Goal: Check status: Check status

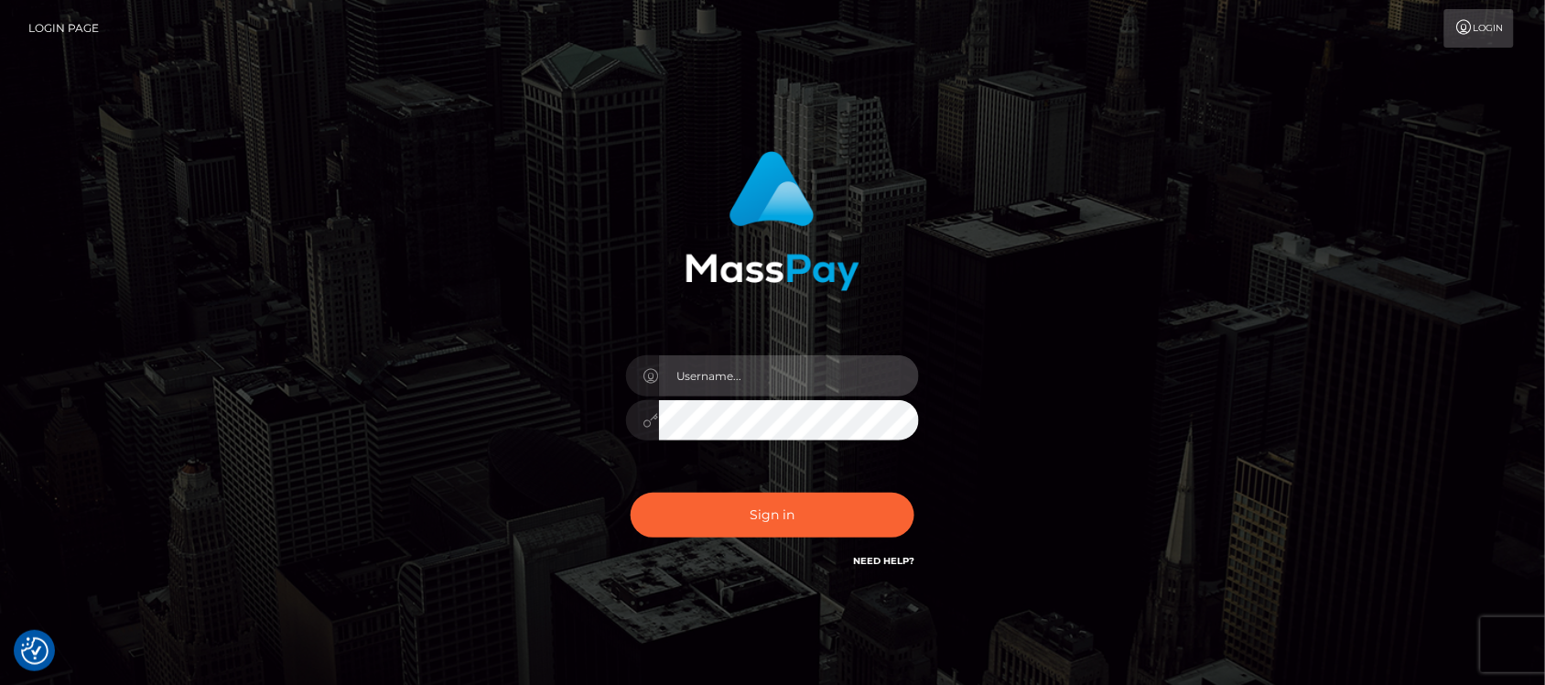
type input "hello.feetfinder"
click at [784, 371] on input "hello.feetfinder" at bounding box center [789, 375] width 260 height 41
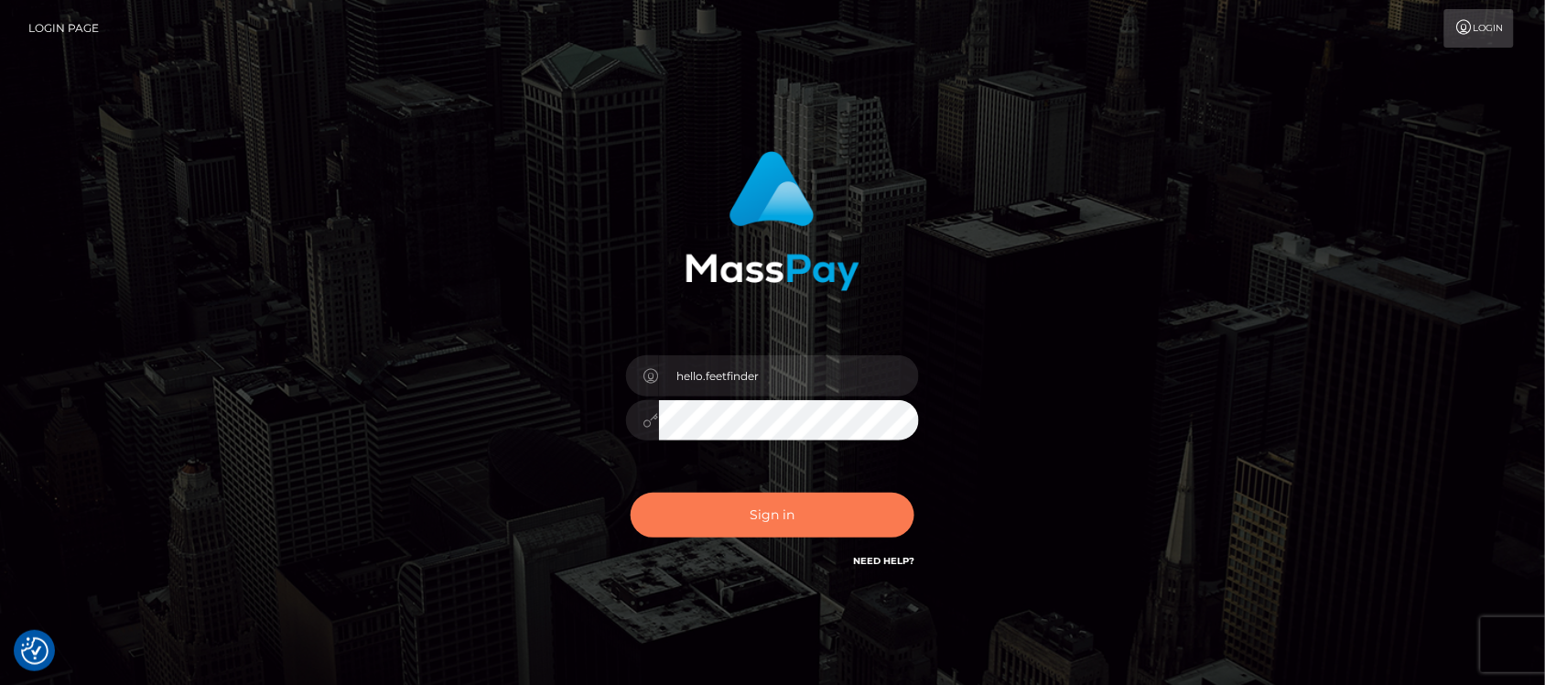
click at [817, 514] on button "Sign in" at bounding box center [773, 514] width 284 height 45
type input "hello.feetfinder"
click at [815, 514] on button "Sign in" at bounding box center [773, 514] width 284 height 45
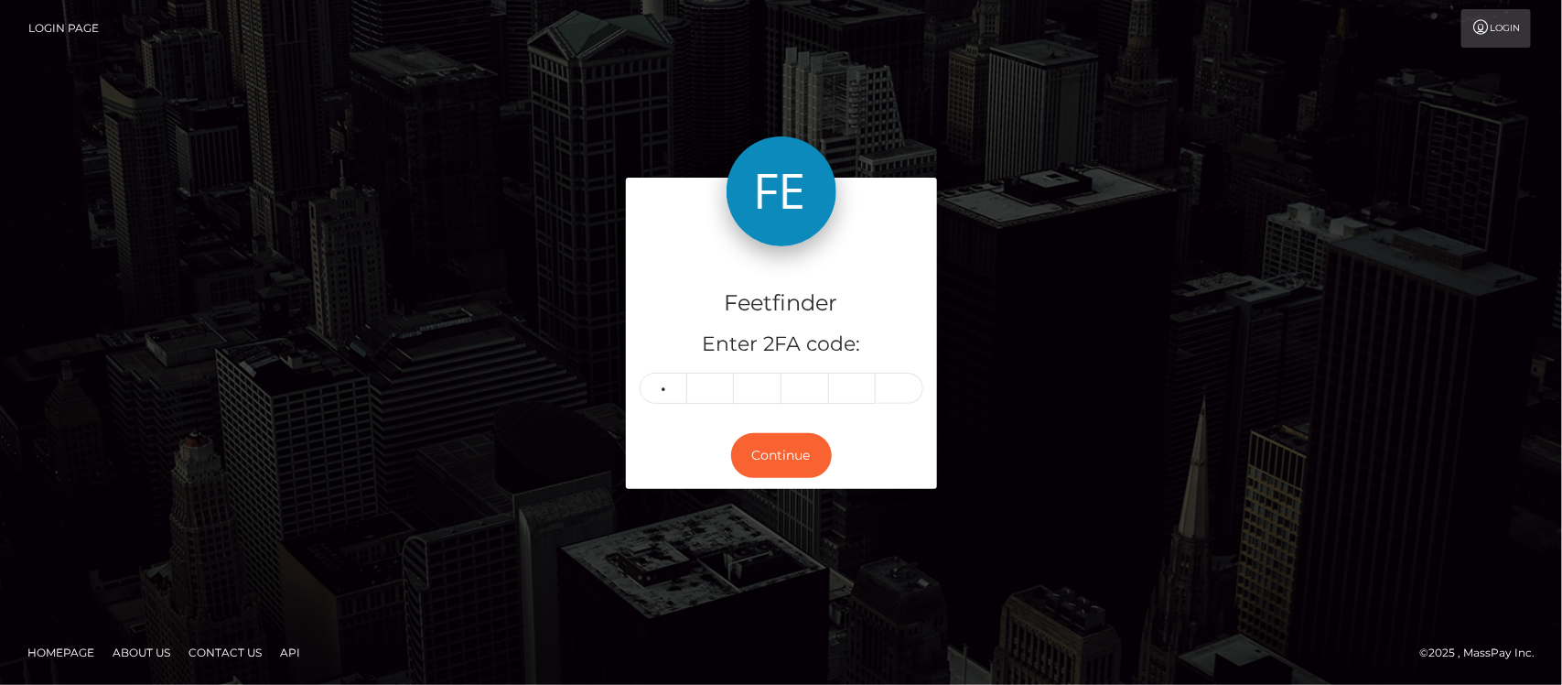
type input "5"
type input "4"
type input "9"
type input "3"
type input "7"
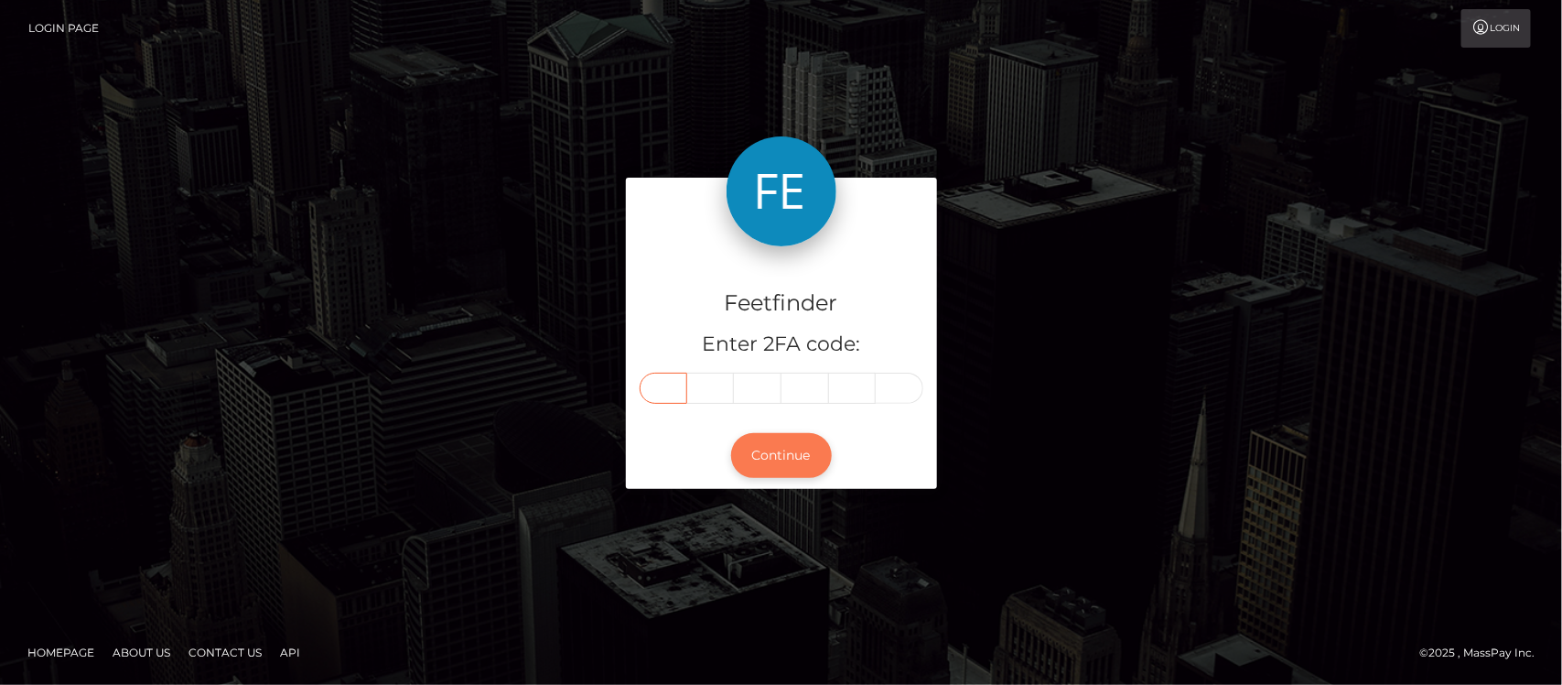
type input "5"
type input "4"
type input "9"
type input "3"
type input "7"
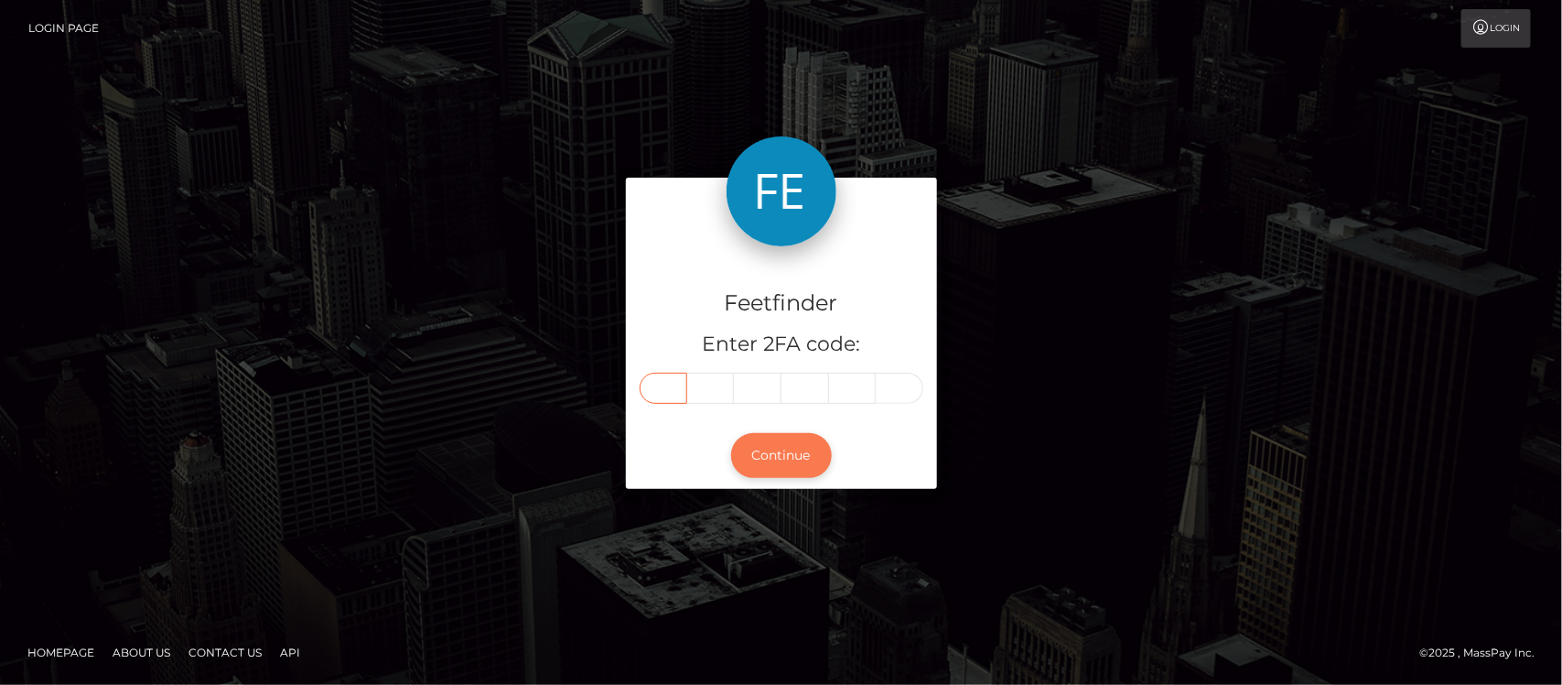
type input "5"
type input "9"
type input "4"
type input "6"
type input "9"
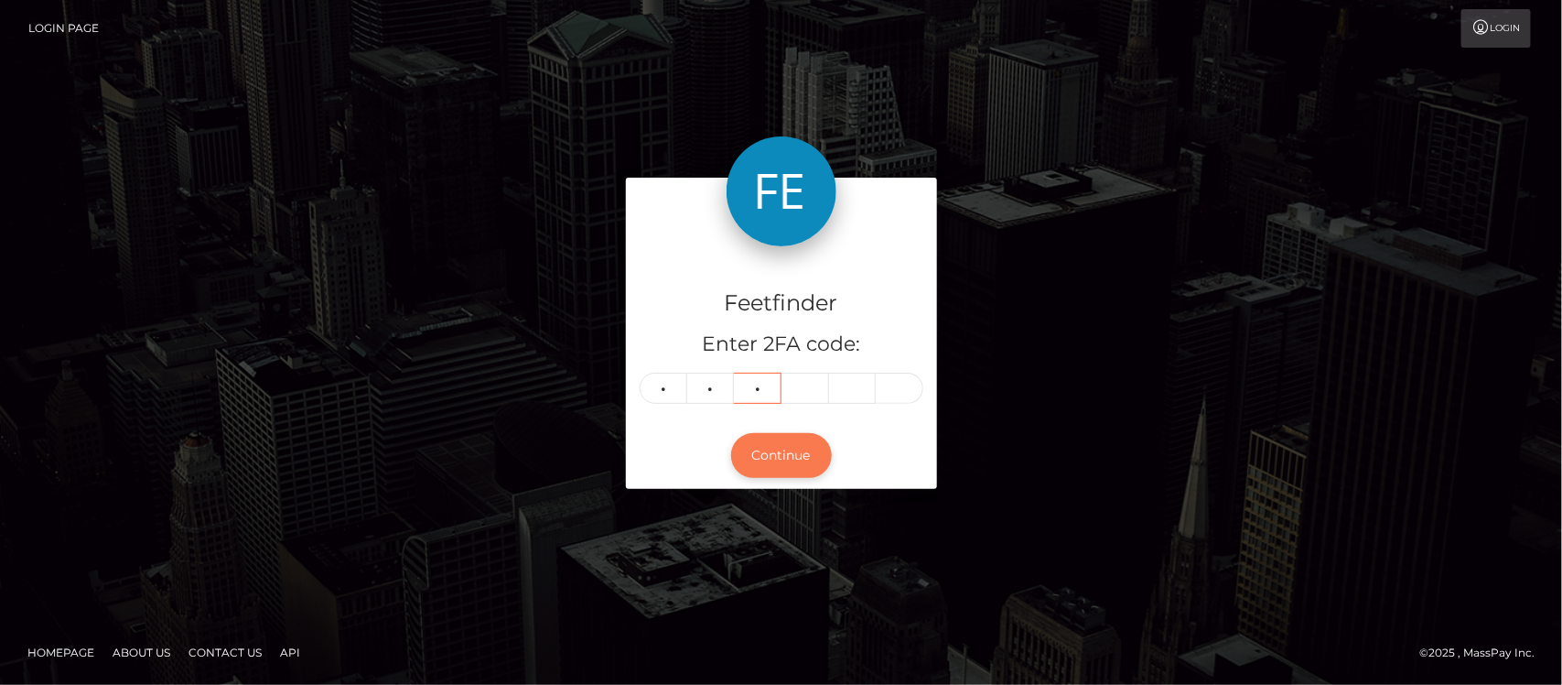
type input "9"
type input "0"
type input "7"
click at [810, 463] on button "Continue" at bounding box center [781, 455] width 101 height 45
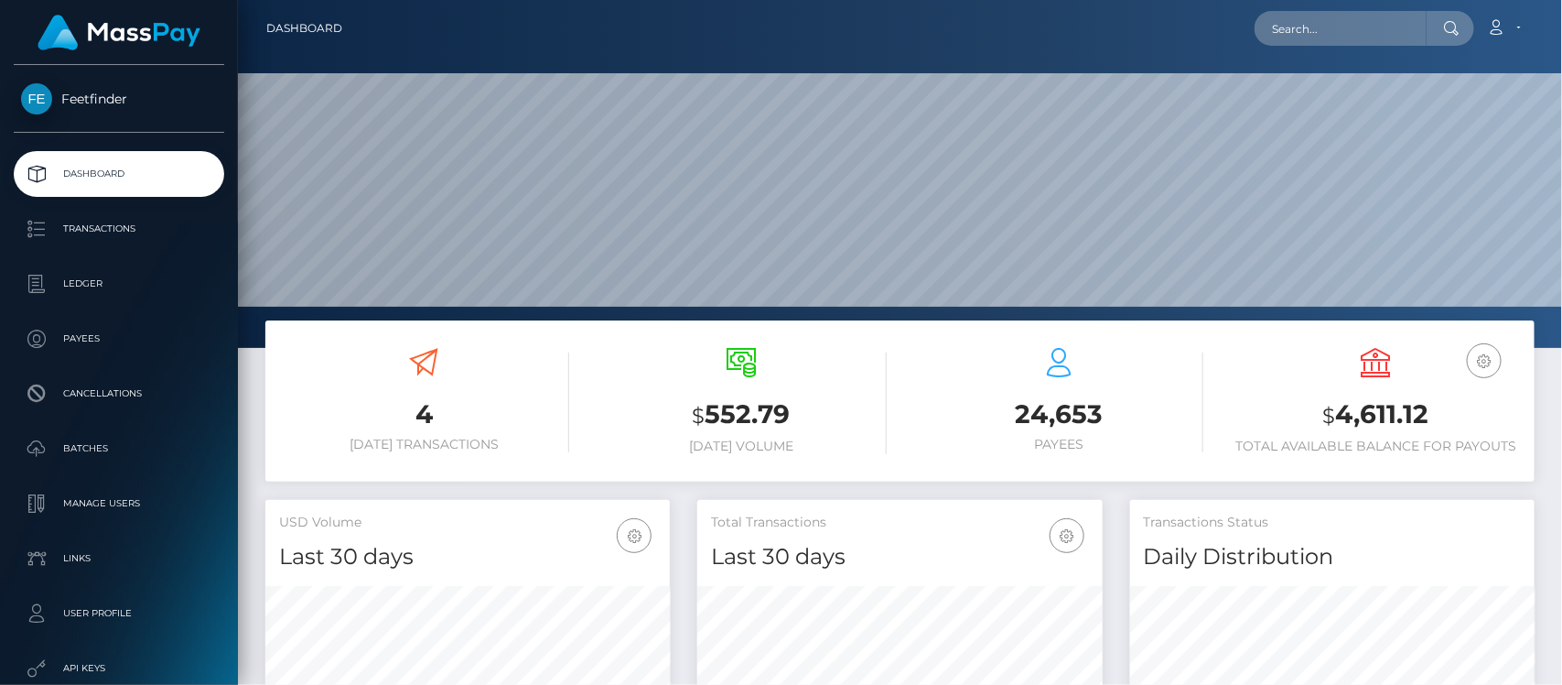
scroll to position [323, 405]
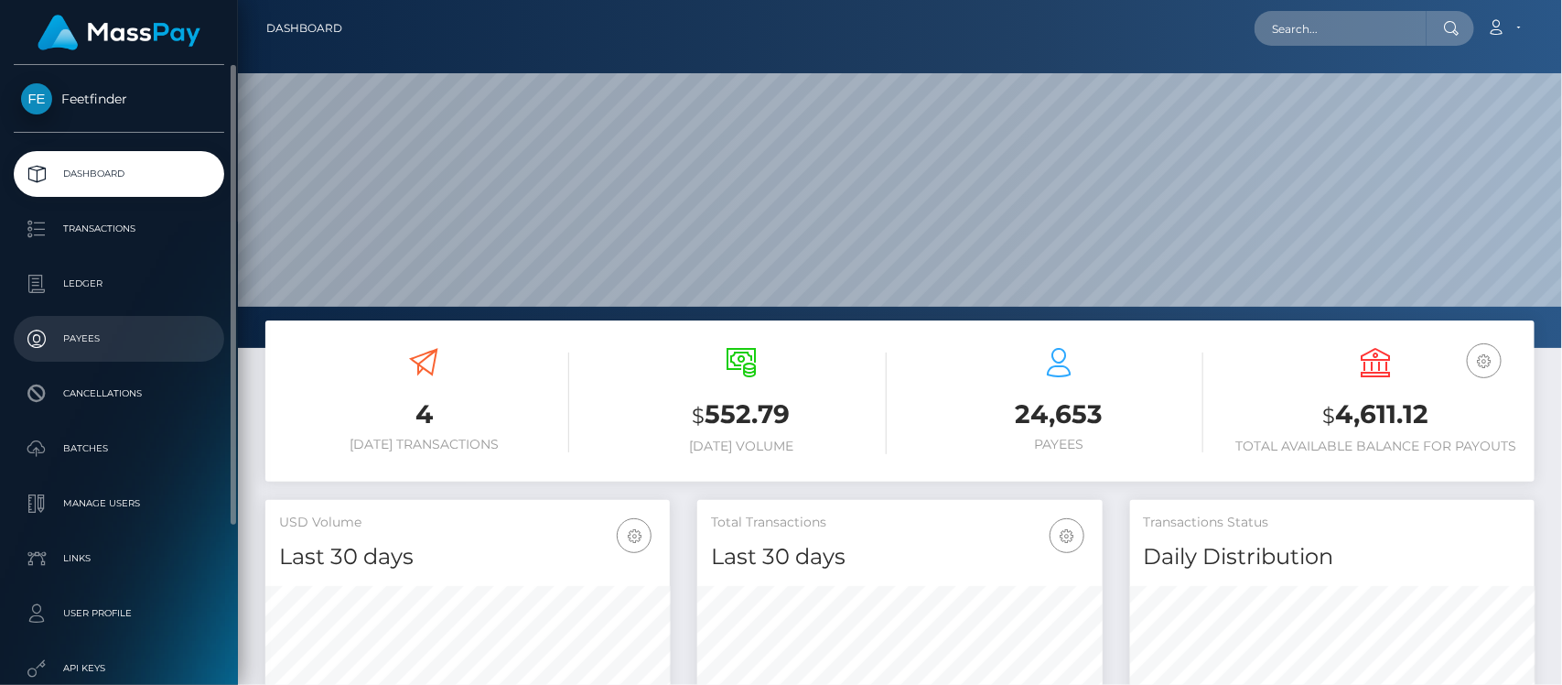
click at [92, 339] on p "Payees" at bounding box center [119, 338] width 196 height 27
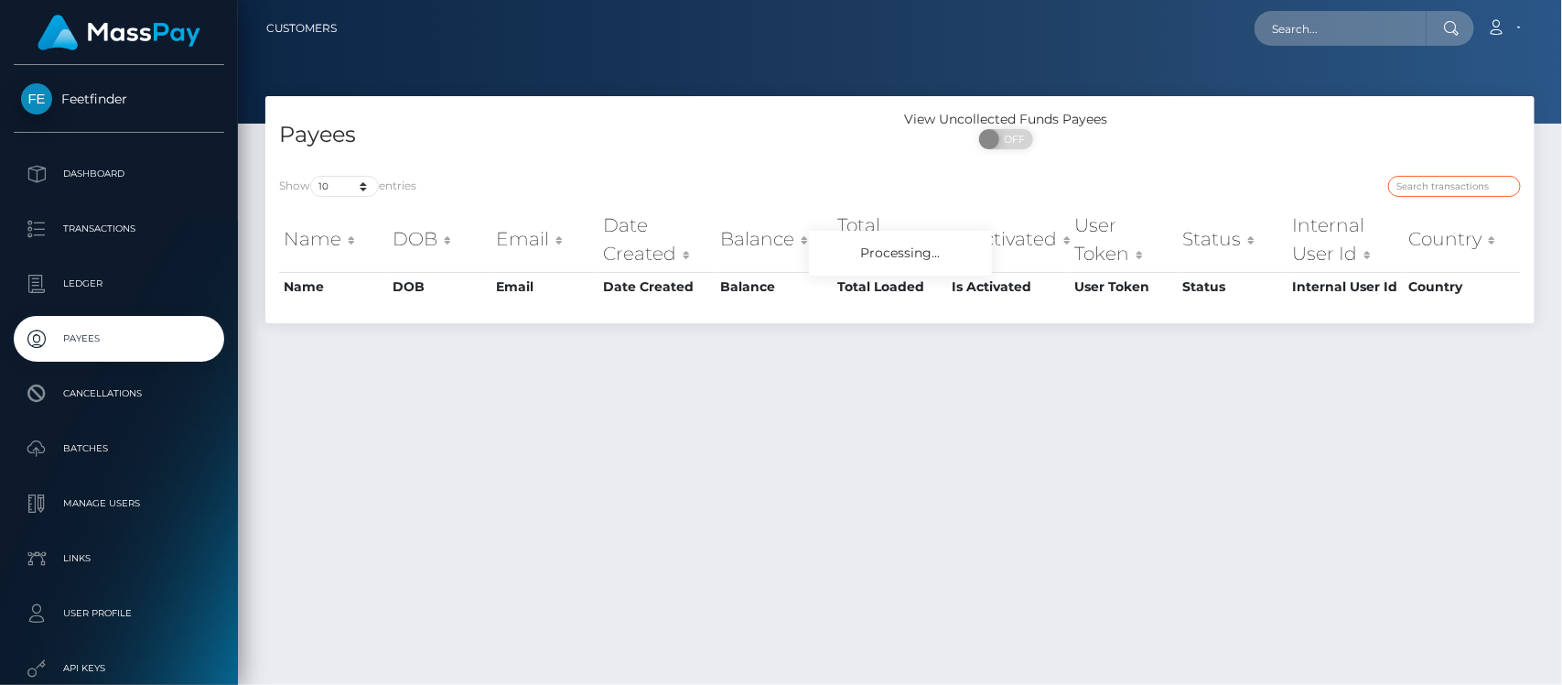
click at [1446, 188] on input "search" at bounding box center [1454, 186] width 133 height 21
drag, startPoint x: 1446, startPoint y: 188, endPoint x: 1460, endPoint y: 189, distance: 13.9
click at [1447, 188] on input "search" at bounding box center [1454, 186] width 133 height 21
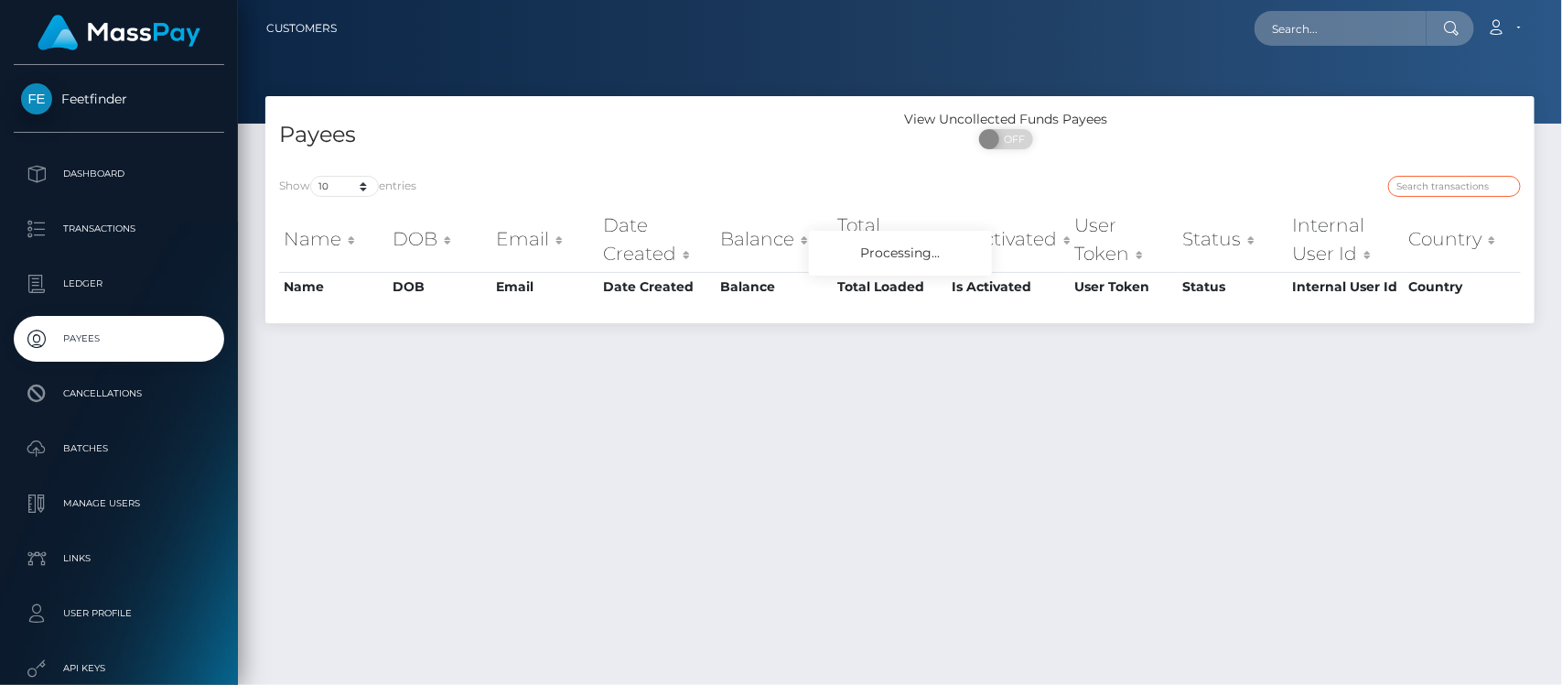
paste input "32d50d03-7e22-11f0-8023-0266f44cc279"
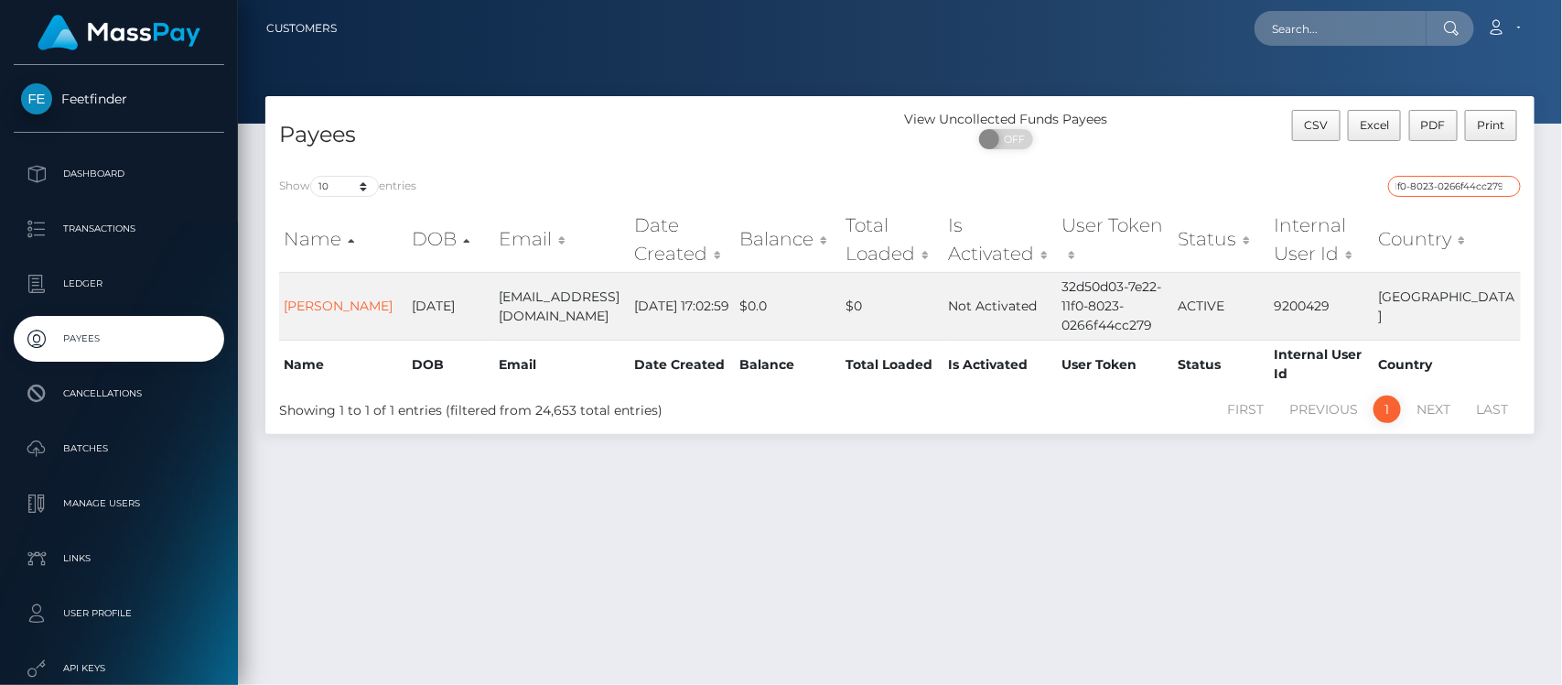
type input "32d50d03-7e22-11f0-8023-0266f44cc279"
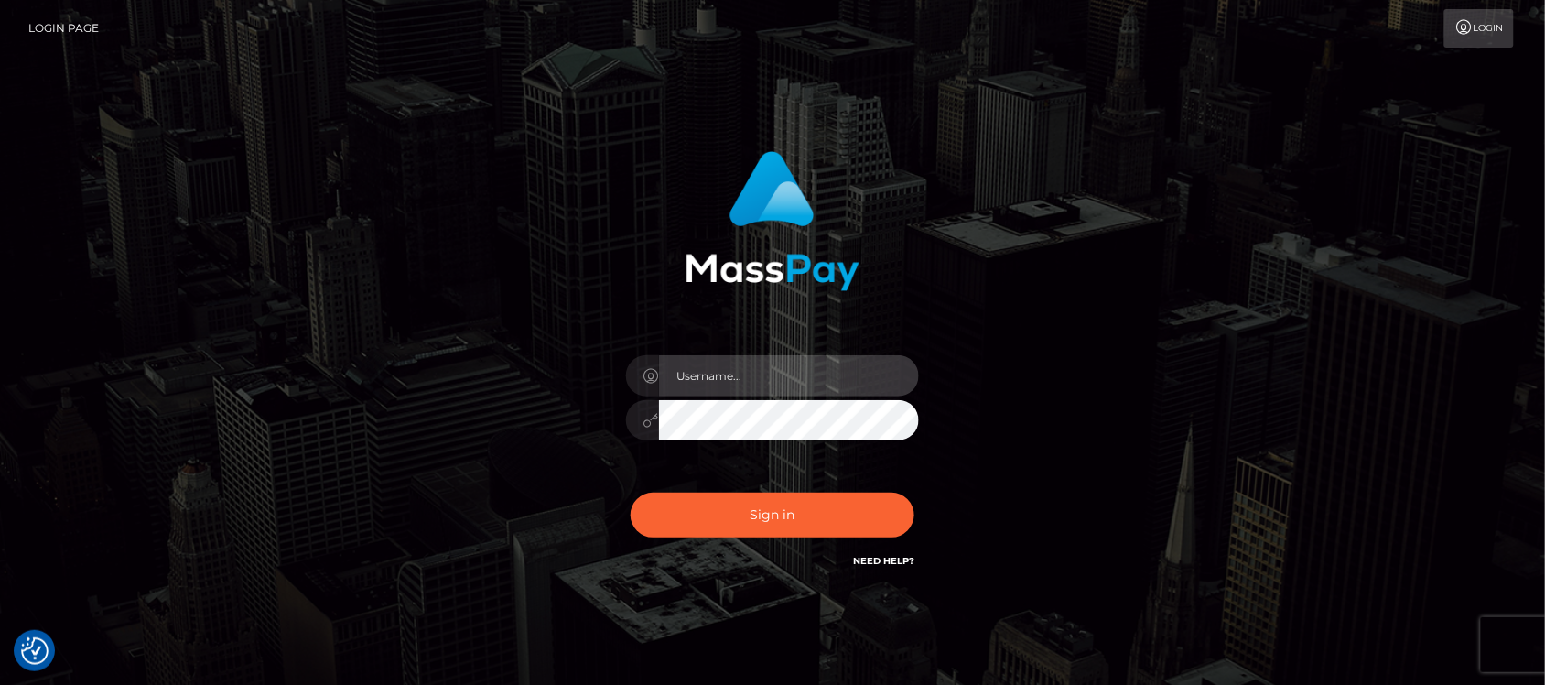
type input "hello.feetfinder"
click at [821, 381] on input "hello.feetfinder" at bounding box center [789, 375] width 260 height 41
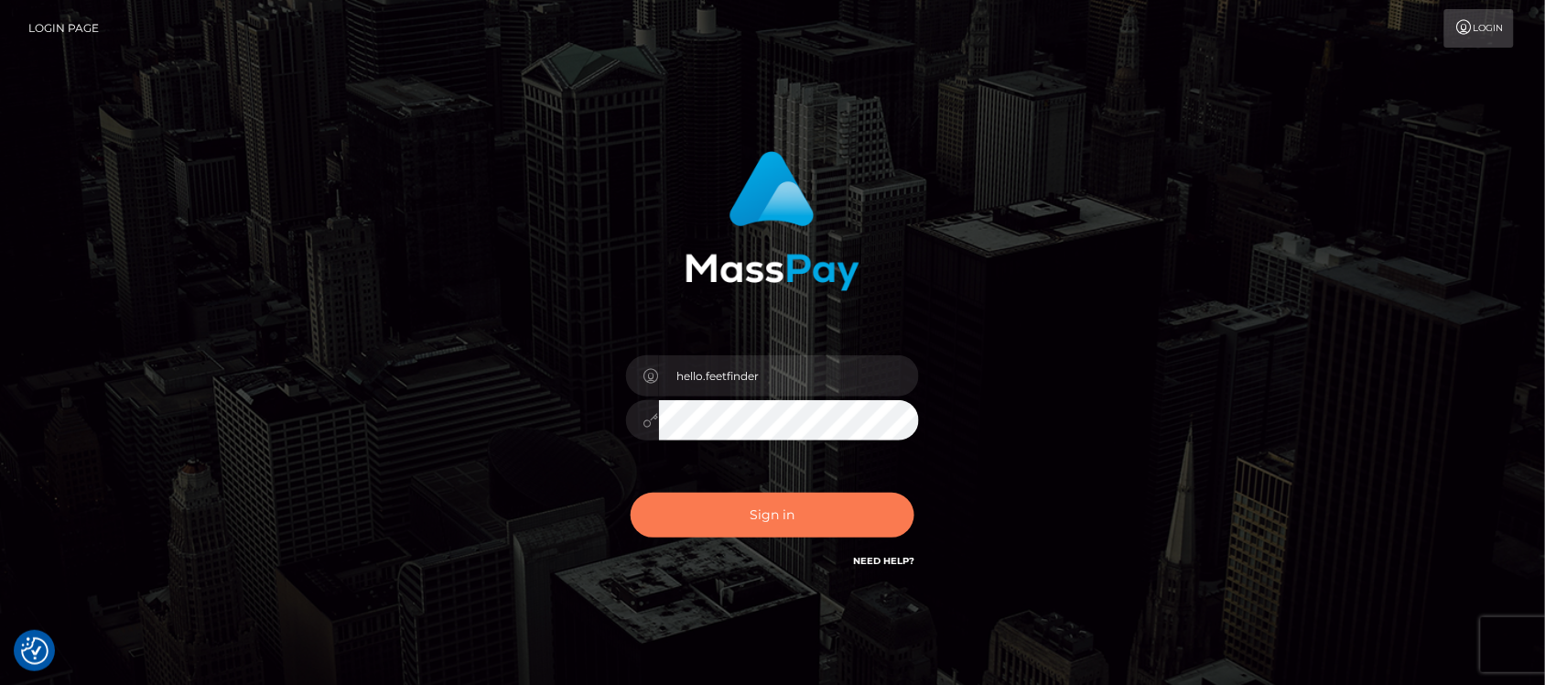
click at [838, 513] on button "Sign in" at bounding box center [773, 514] width 284 height 45
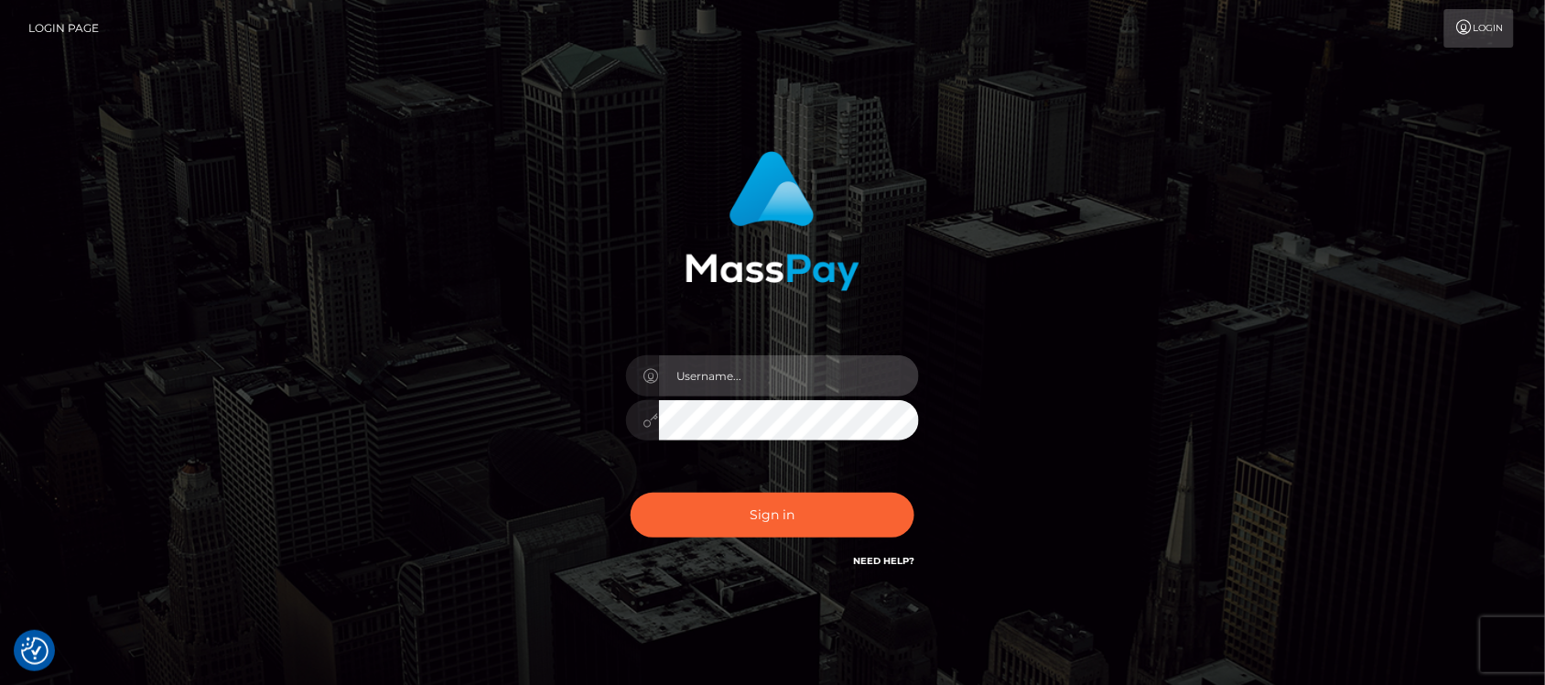
type input "hello.feetfinder"
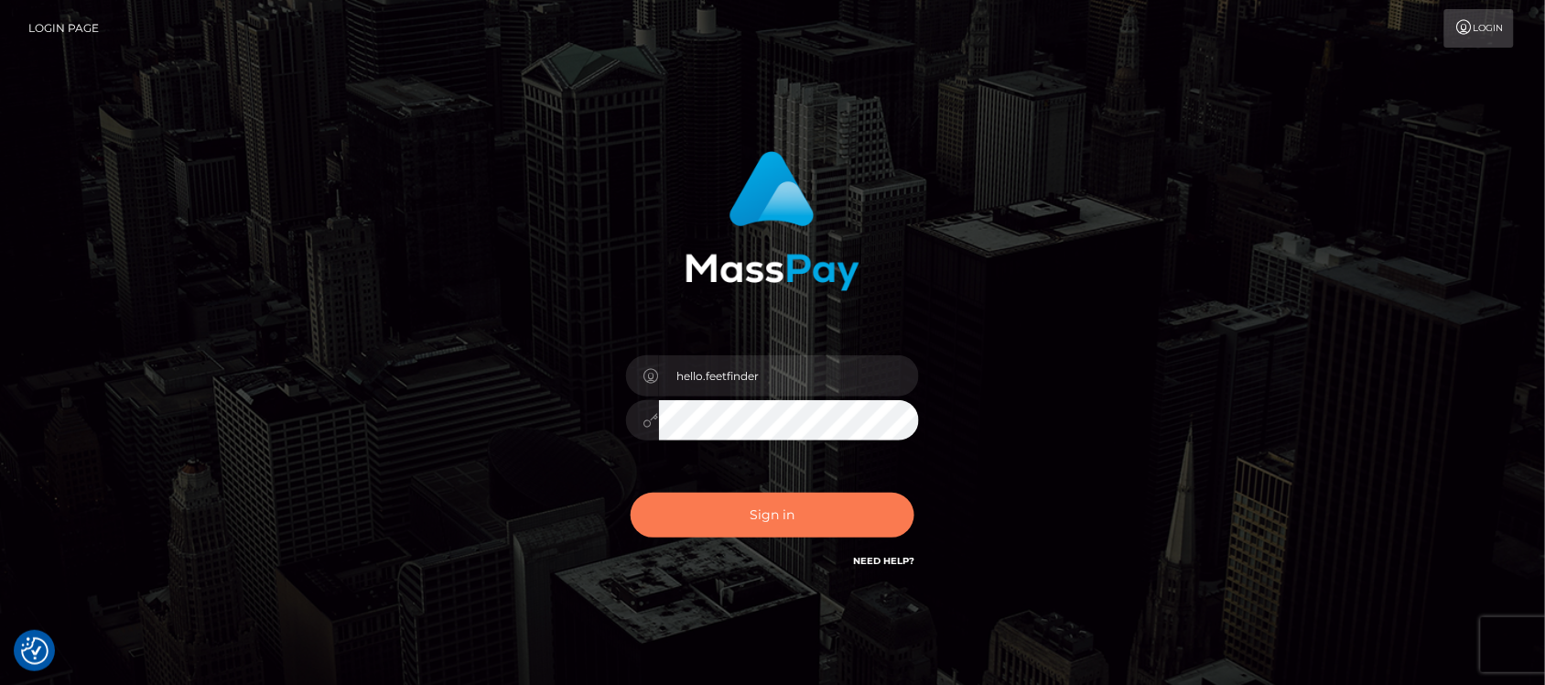
click at [847, 506] on button "Sign in" at bounding box center [773, 514] width 284 height 45
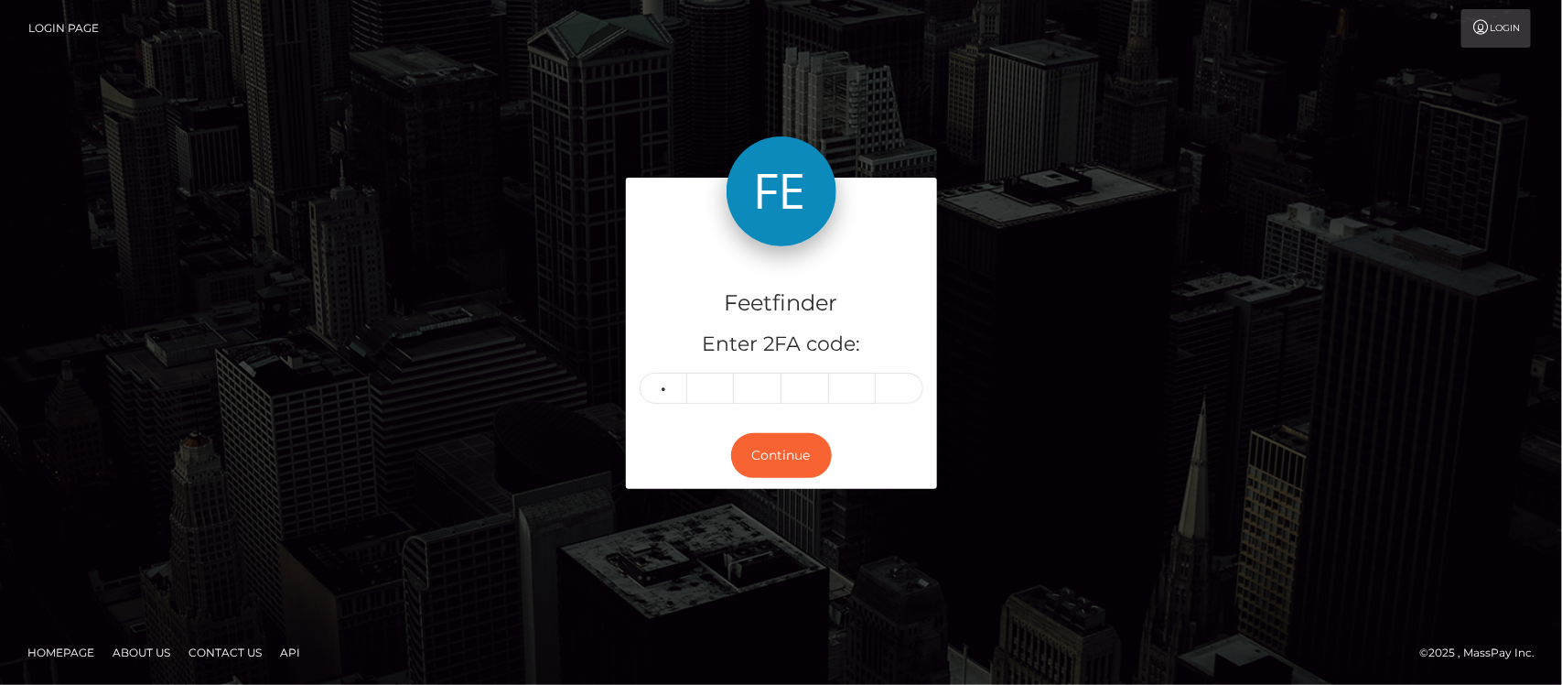
type input "6"
type input "4"
type input "5"
type input "6"
type input "4"
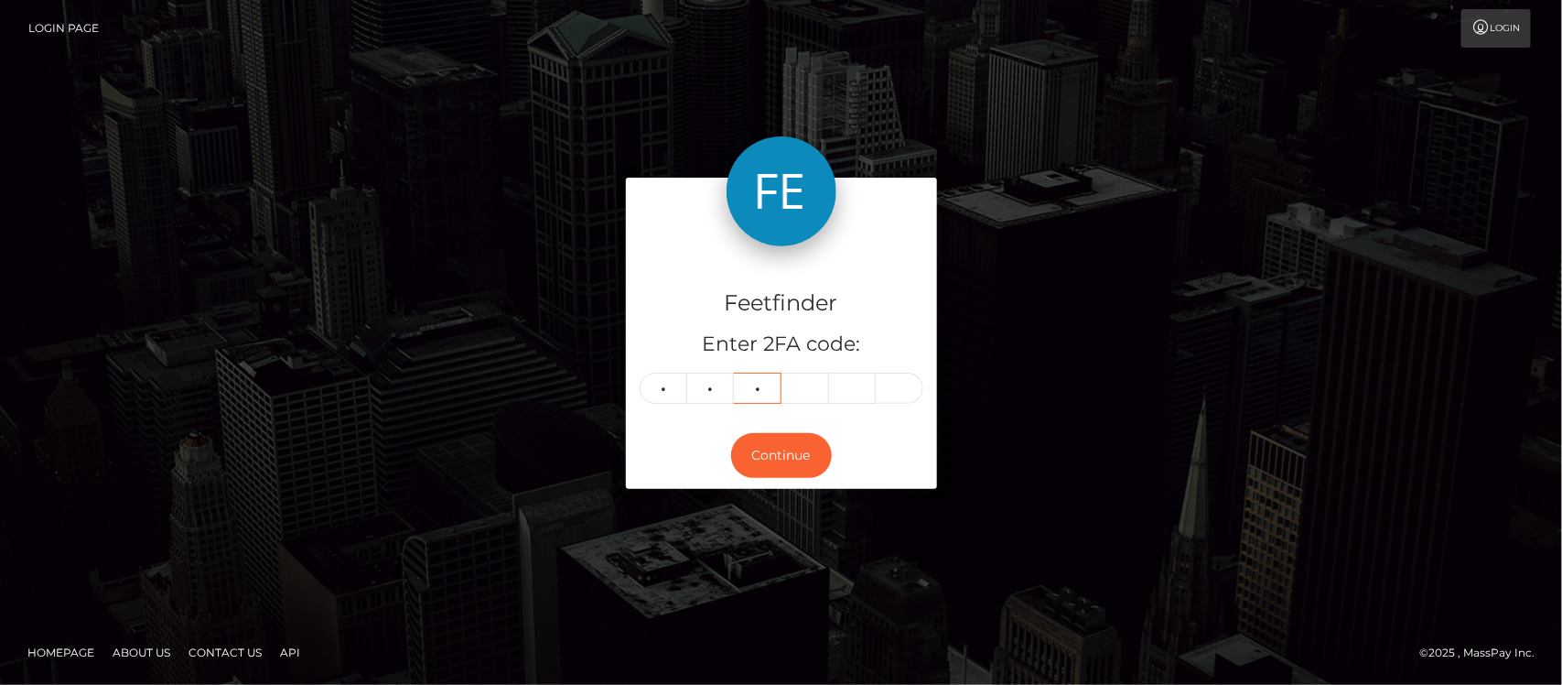
type input "5"
type input "0"
type input "4"
type input "5"
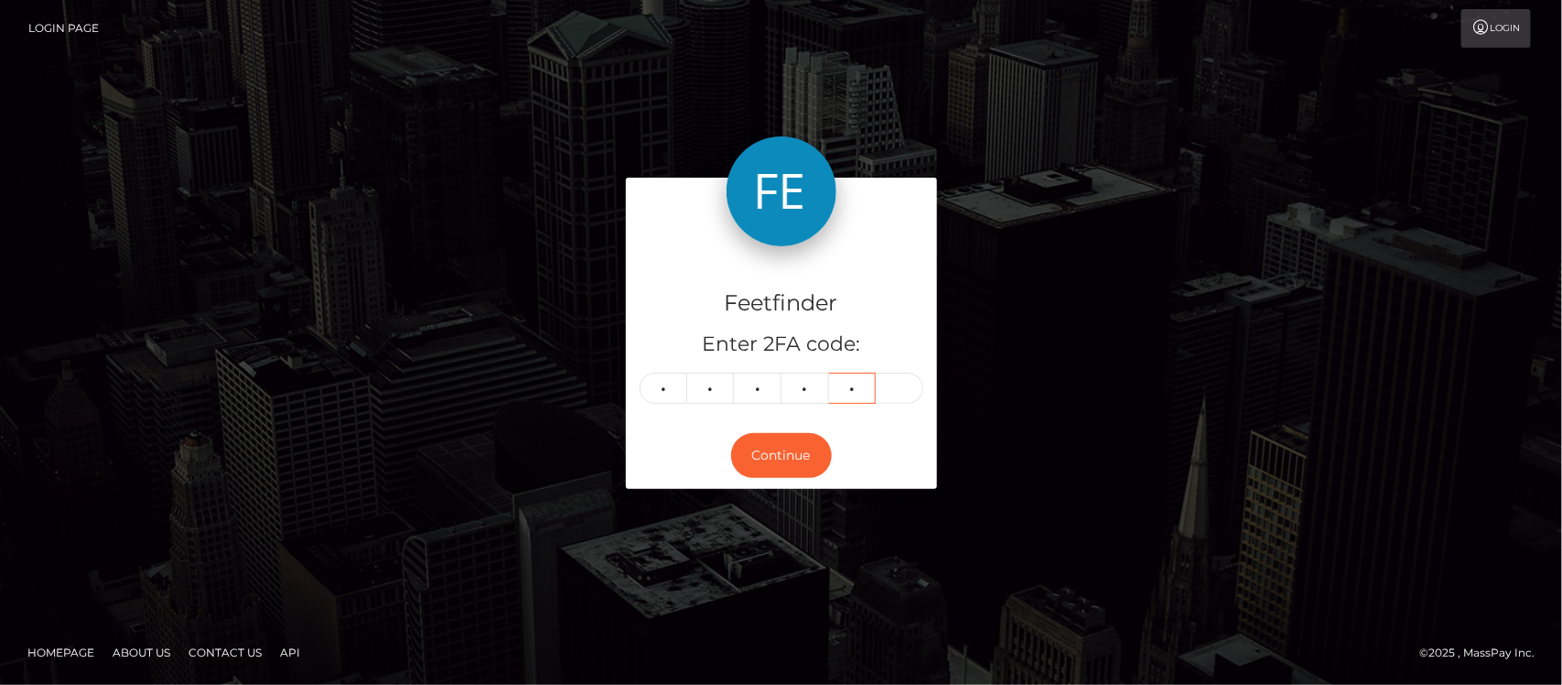
type input "5"
type input "4"
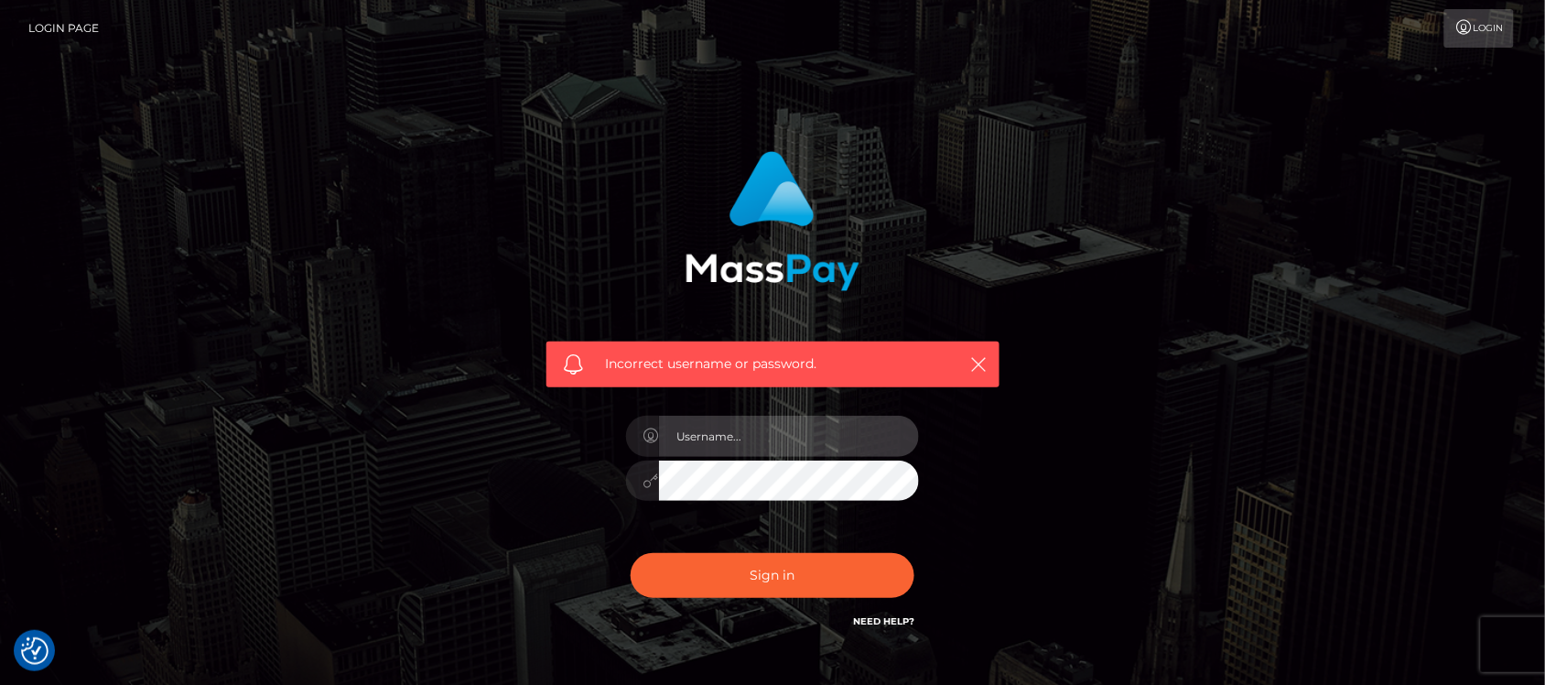
type input "hello.feetfinder"
drag, startPoint x: 776, startPoint y: 437, endPoint x: 806, endPoint y: 450, distance: 33.2
click at [778, 437] on input "hello.feetfinder" at bounding box center [789, 436] width 260 height 41
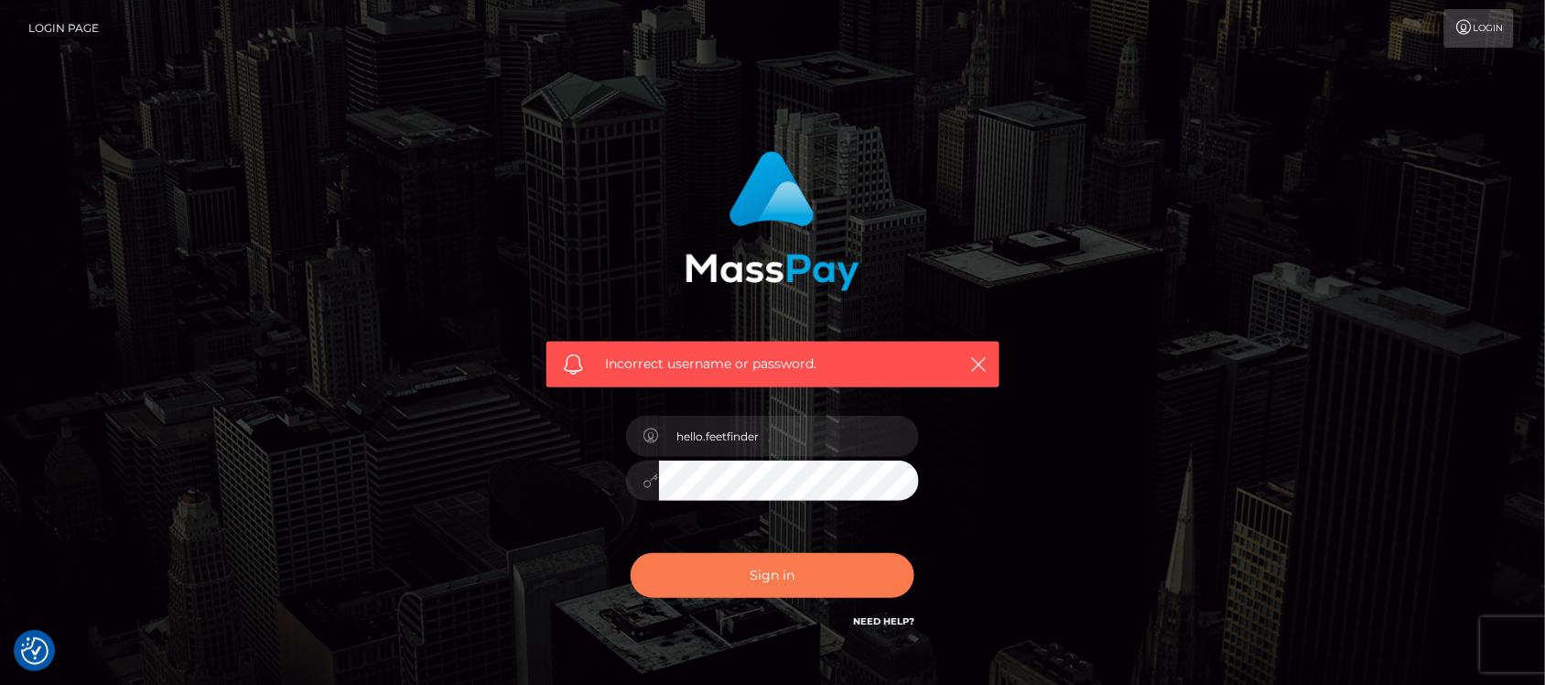
click at [729, 570] on button "Sign in" at bounding box center [773, 575] width 284 height 45
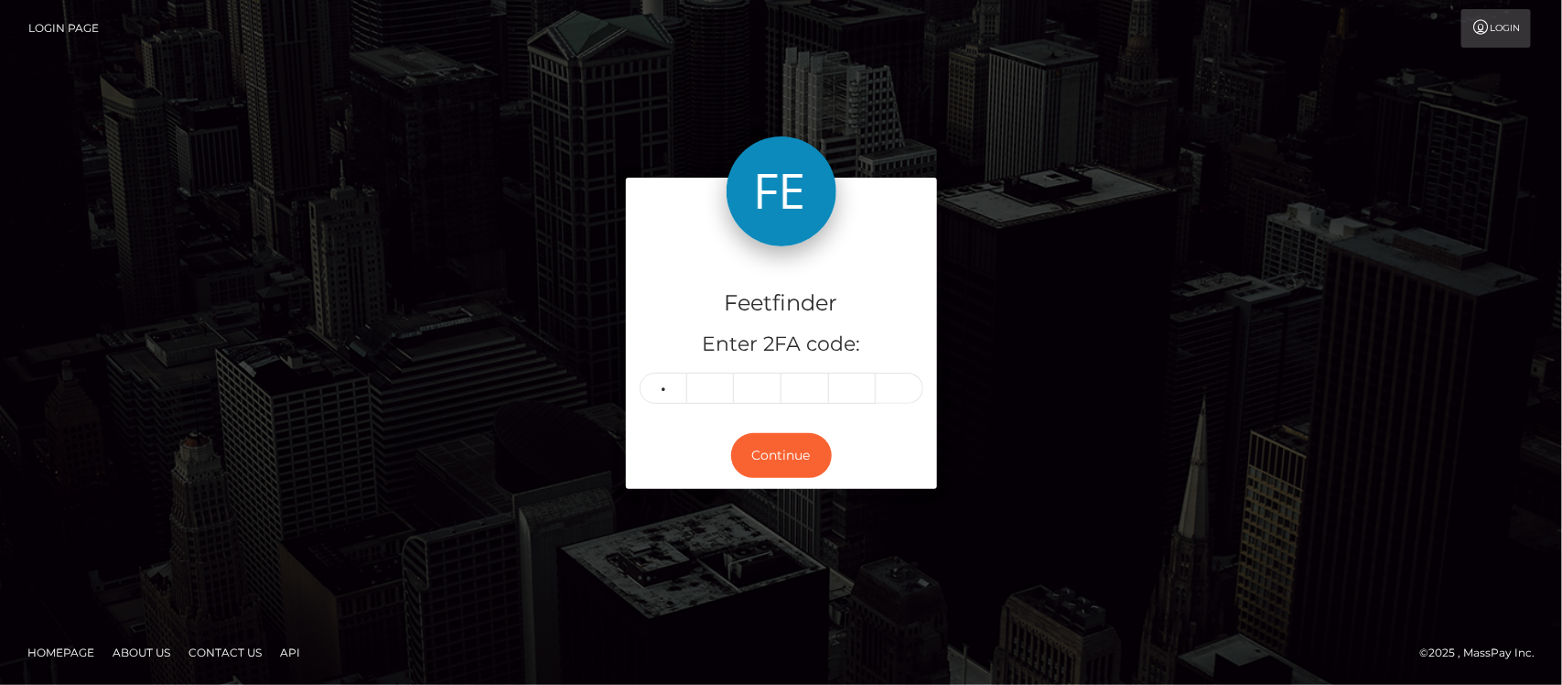
type input "5"
type input "0"
type input "4"
type input "5"
type input "6"
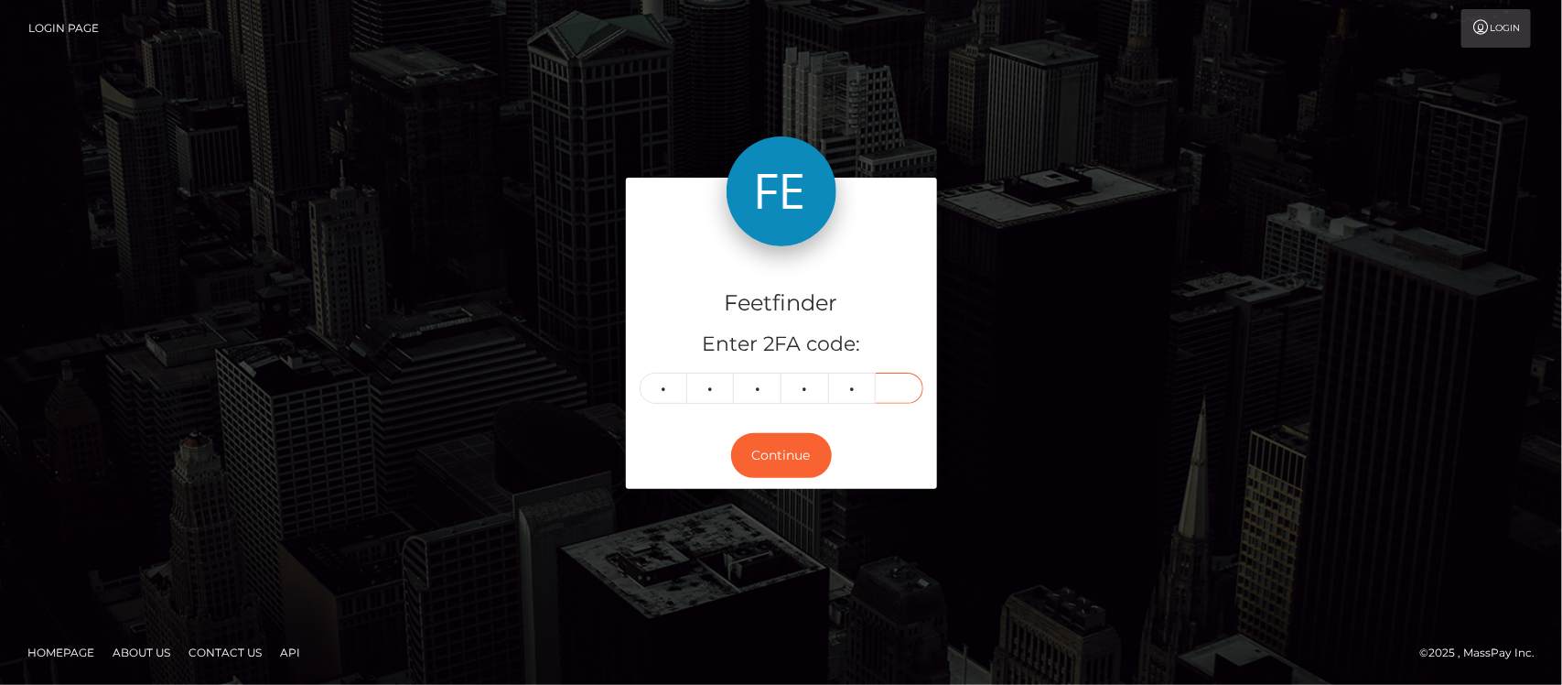
type input "4"
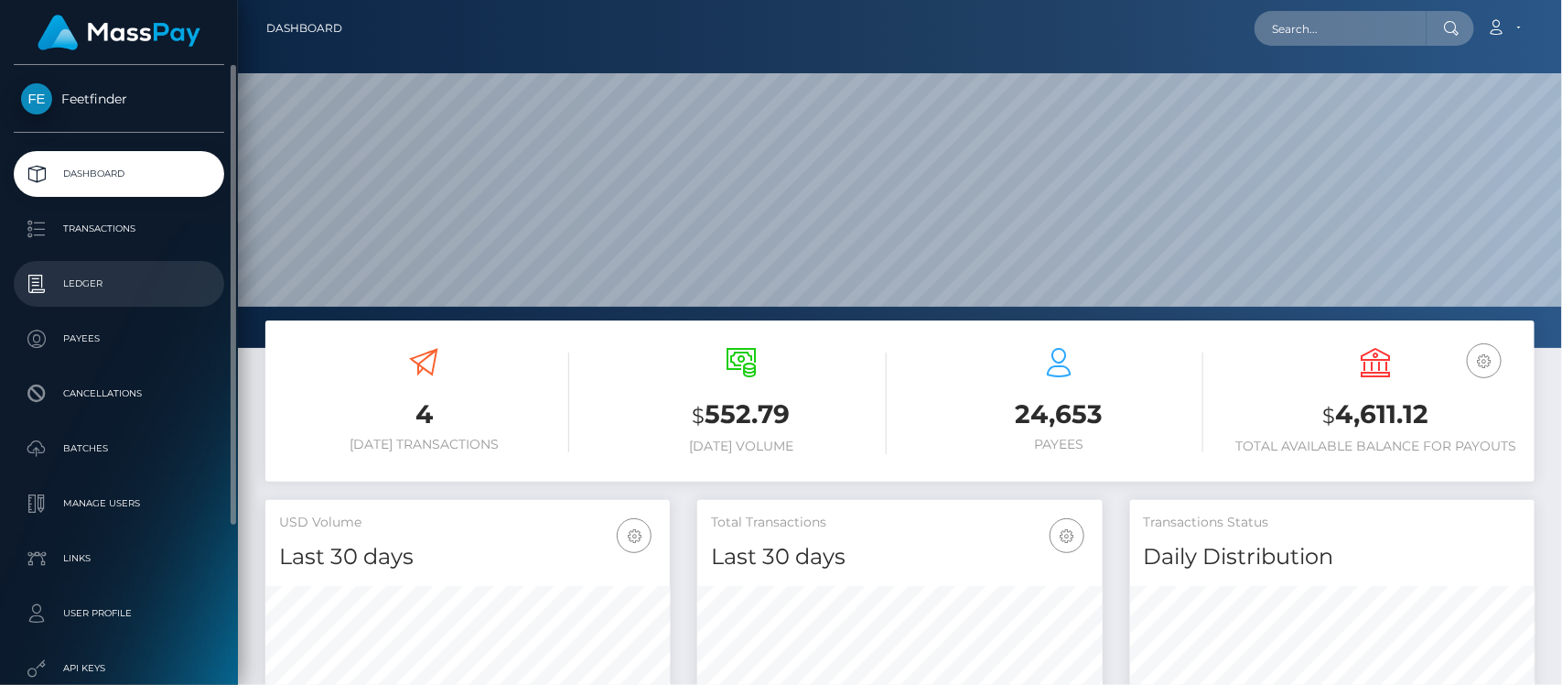
scroll to position [323, 405]
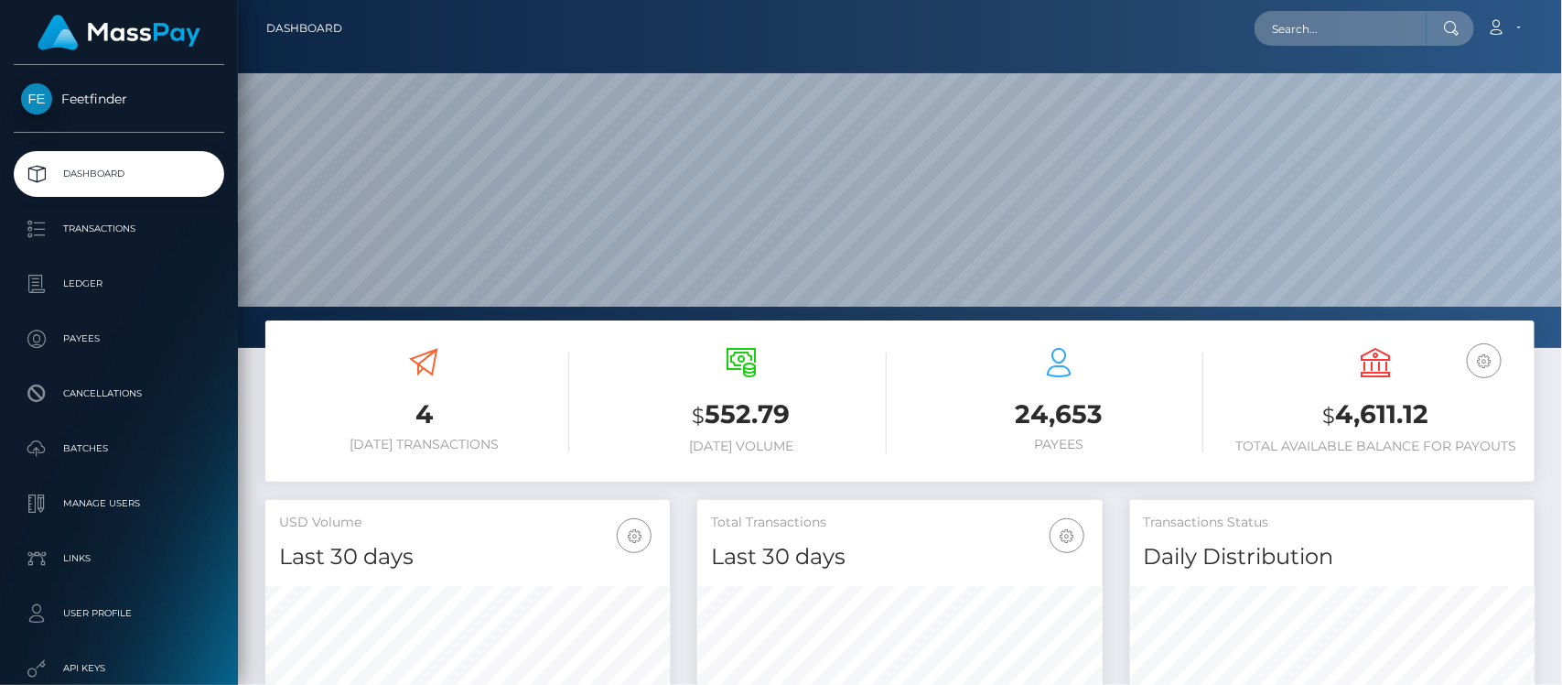
click at [1348, 417] on h3 "$ 4,611.12" at bounding box center [1376, 415] width 290 height 38
click at [1343, 413] on h3 "$ 4,611.12" at bounding box center [1376, 415] width 290 height 38
drag, startPoint x: 1333, startPoint y: 413, endPoint x: 1463, endPoint y: 413, distance: 130.0
click at [1463, 413] on h3 "$ 4,611.12" at bounding box center [1376, 415] width 290 height 38
copy h3 "$ 4,611.12"
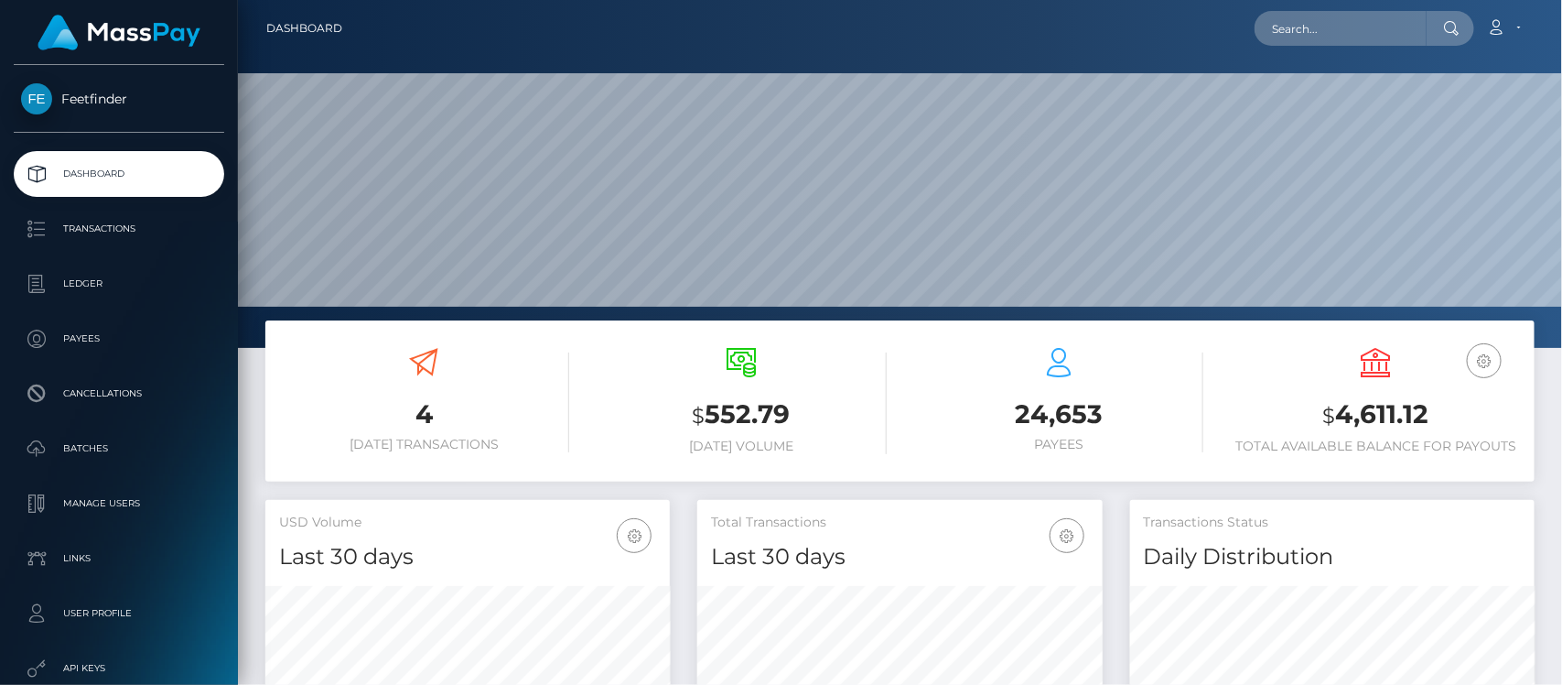
click at [1289, 488] on div "4 Today Transactions $ 552.79 Today Volume 24,653 Payees" at bounding box center [900, 409] width 1297 height 179
